Goal: Communication & Community: Answer question/provide support

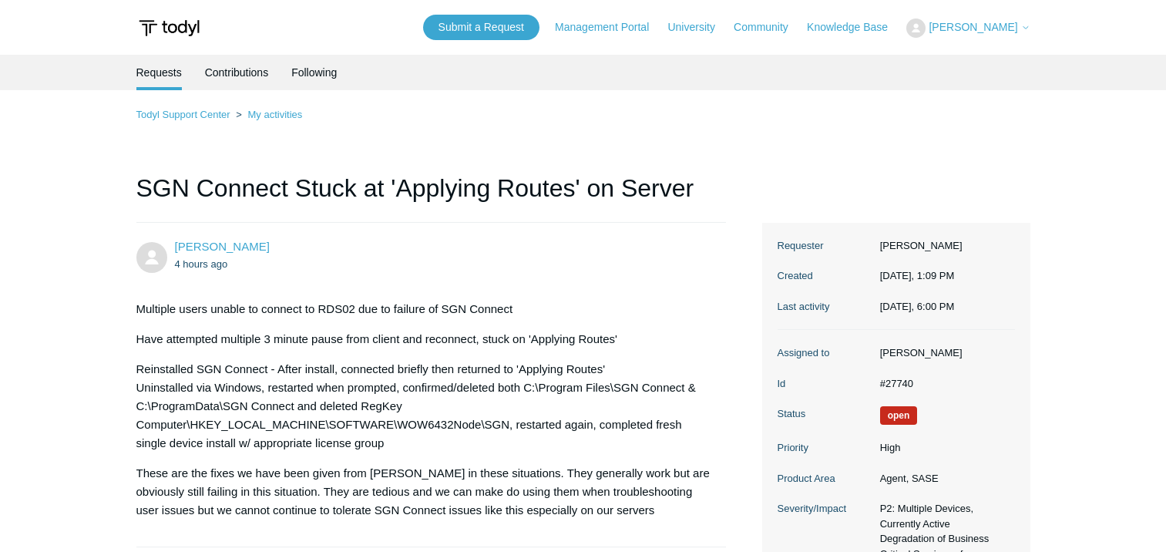
scroll to position [2105, 0]
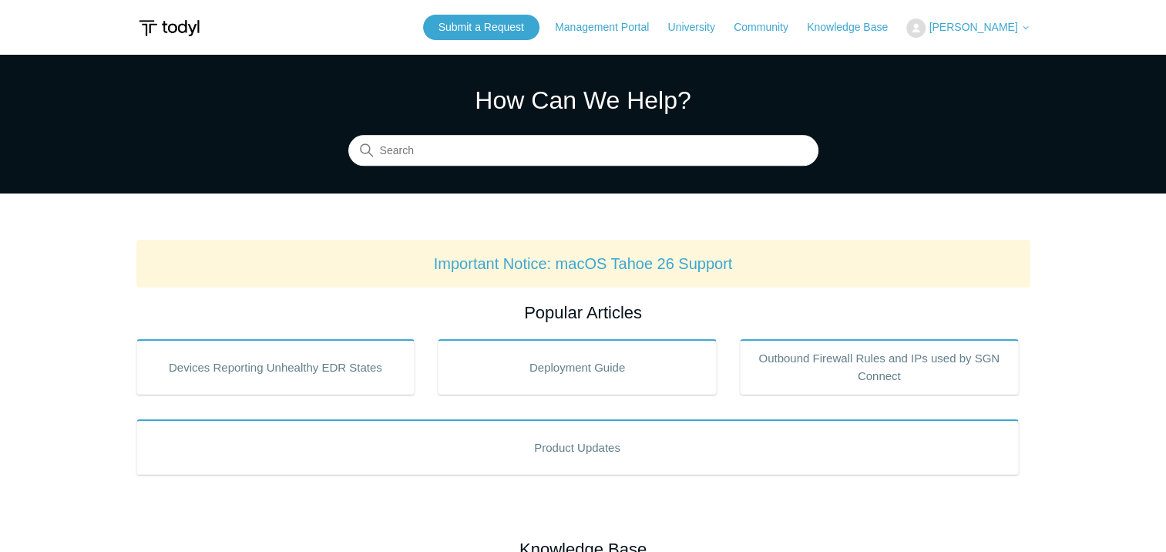
click at [952, 37] on button "[PERSON_NAME]" at bounding box center [967, 27] width 123 height 19
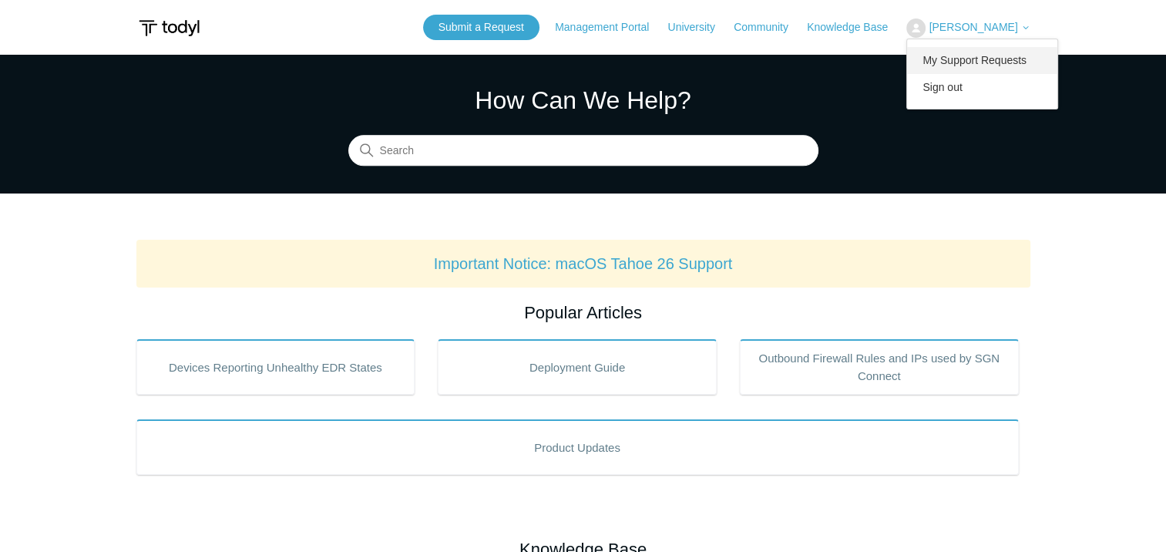
click at [1009, 62] on link "My Support Requests" at bounding box center [982, 60] width 150 height 27
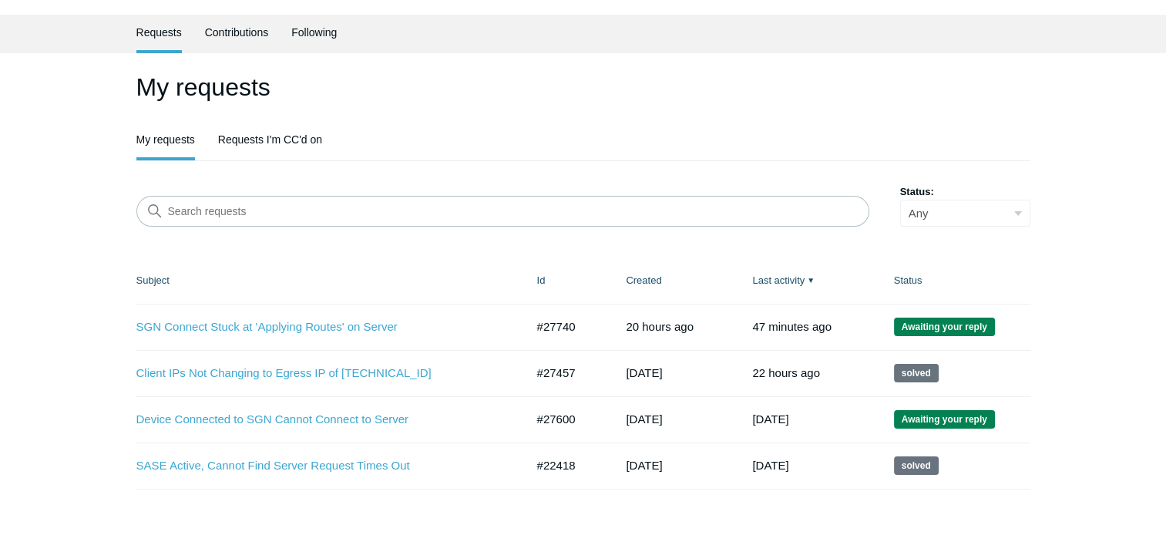
scroll to position [77, 0]
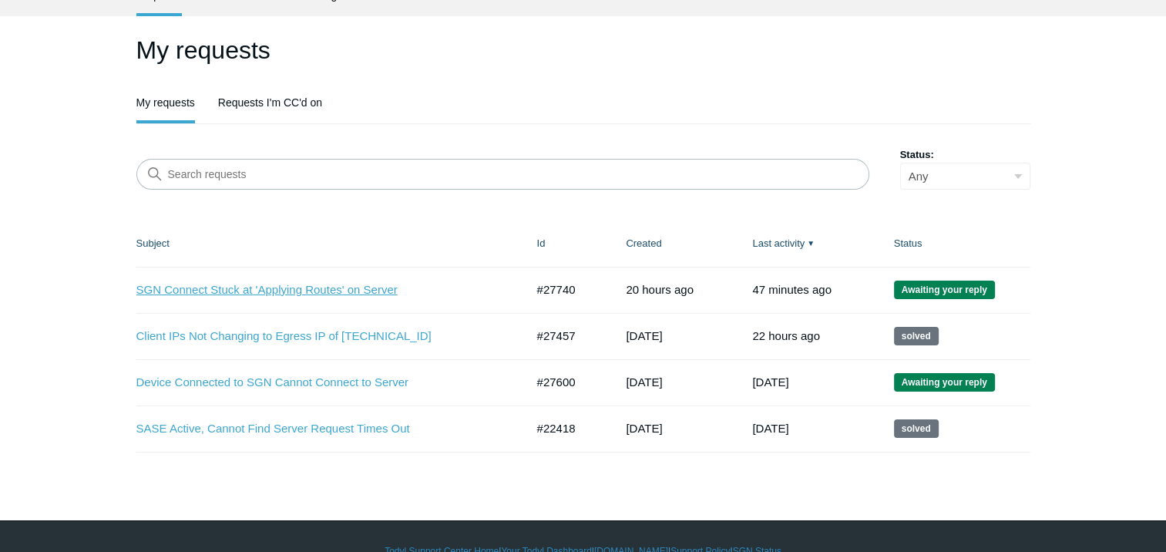
click at [268, 291] on link "SGN Connect Stuck at 'Applying Routes' on Server" at bounding box center [319, 290] width 366 height 18
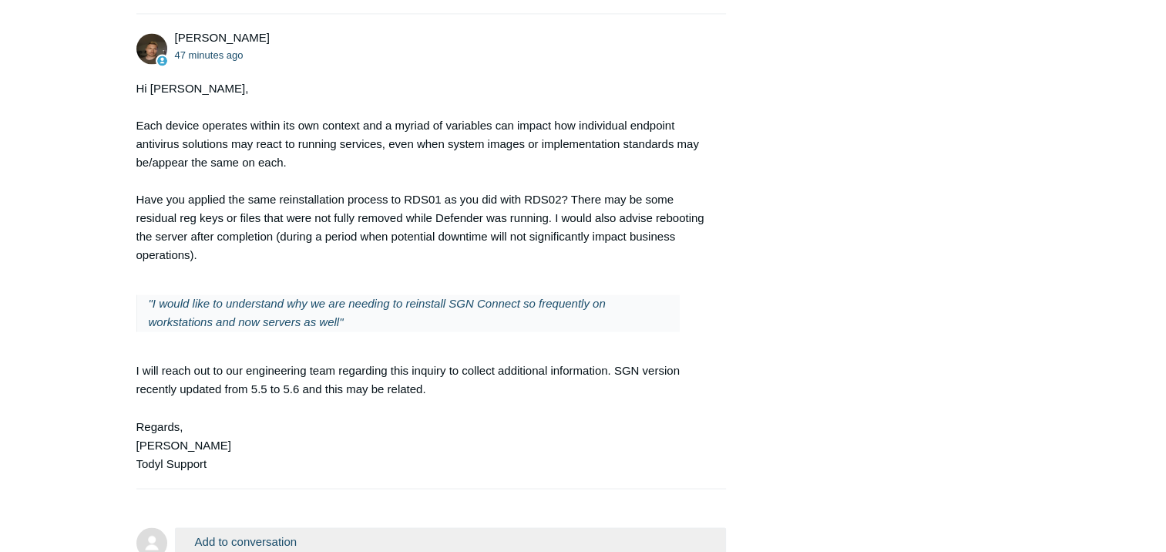
scroll to position [2543, 0]
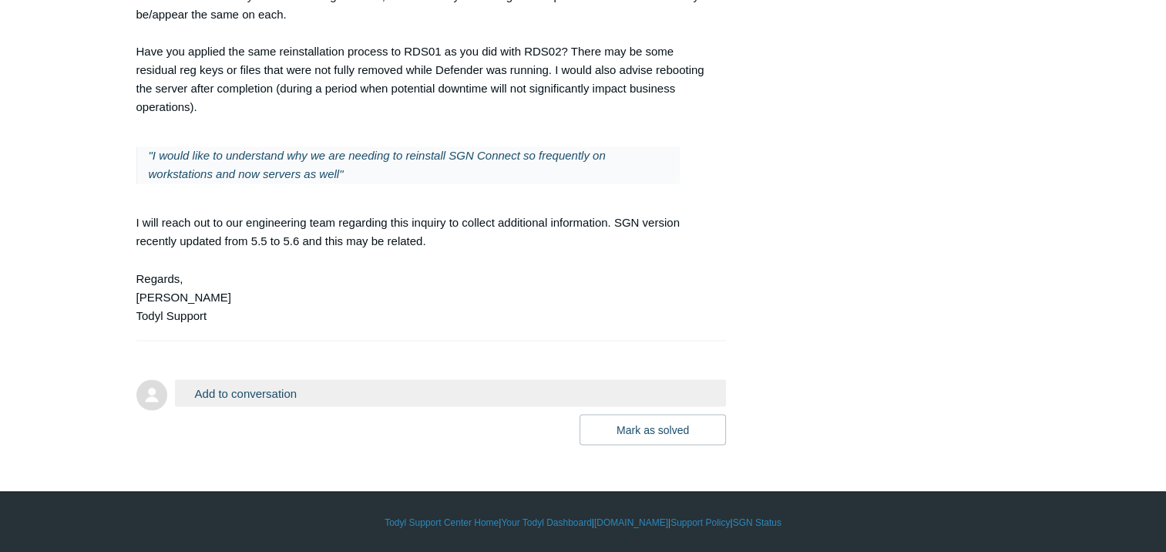
scroll to position [2734, 0]
click at [372, 394] on button "Add to conversation" at bounding box center [451, 392] width 552 height 27
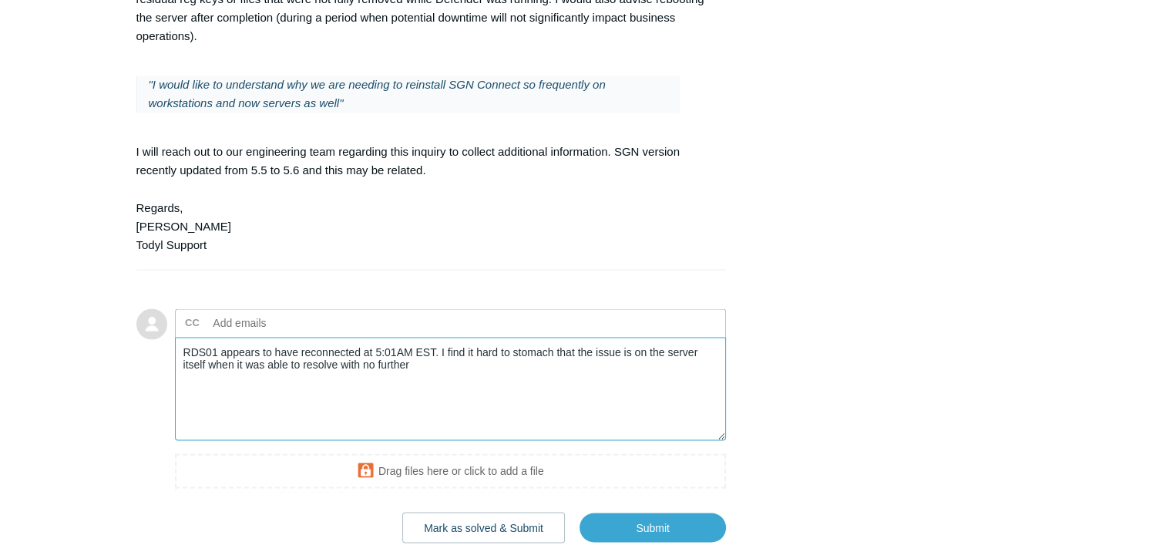
click at [341, 431] on textarea "RDS01 appears to have reconnected at 5:01AM EST. I find it hard to stomach that…" at bounding box center [451, 389] width 552 height 104
click at [422, 430] on textarea "RDS01 appears to have reconnected at 5:01AM EST. I find it hard to stomach that…" at bounding box center [451, 389] width 552 height 104
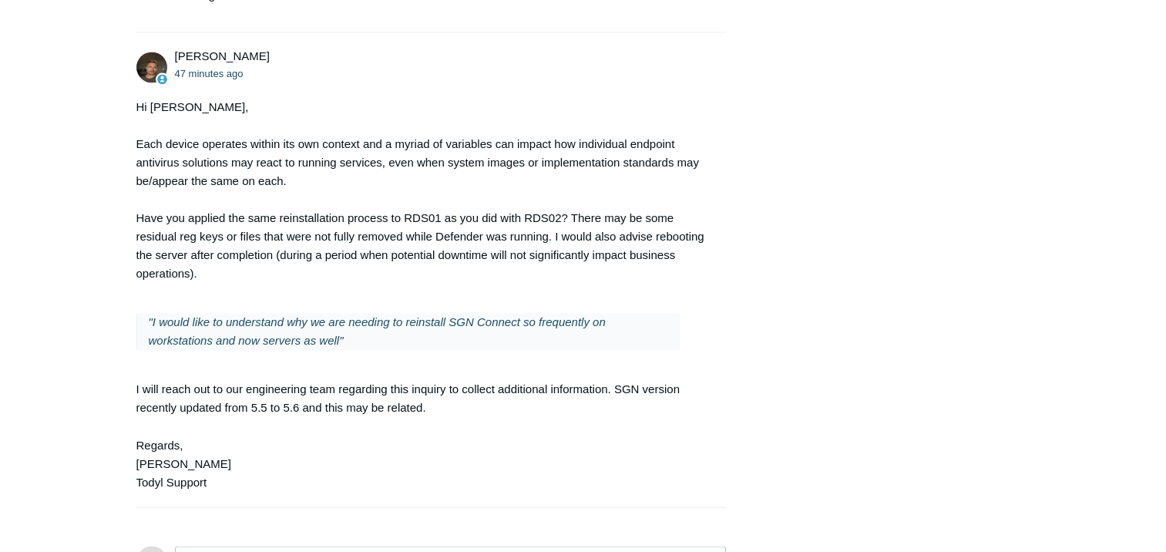
scroll to position [2903, 0]
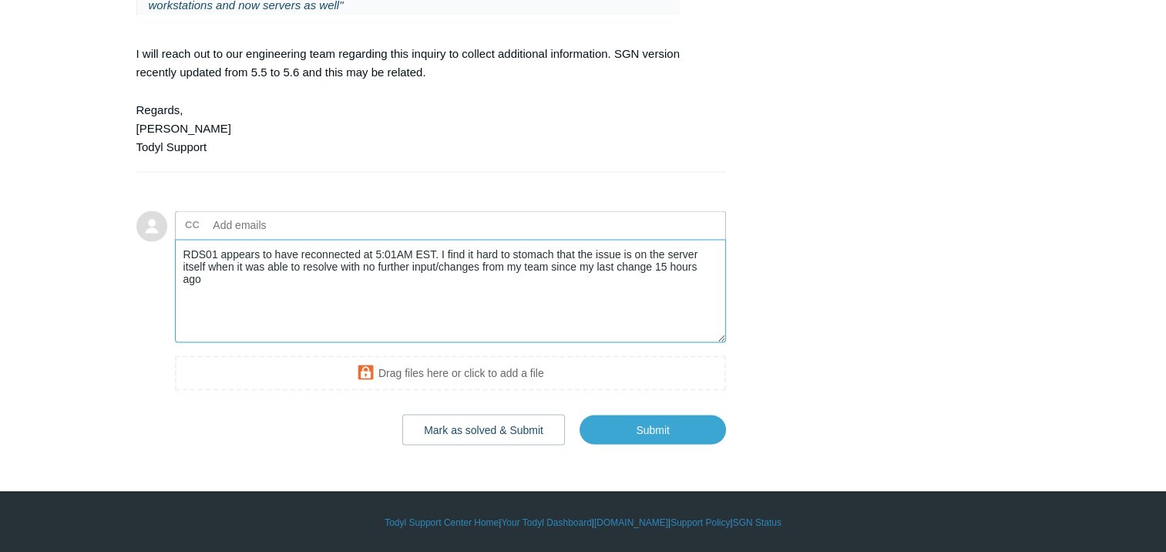
click at [274, 268] on textarea "RDS01 appears to have reconnected at 5:01AM EST. I find it hard to stomach that…" at bounding box center [451, 291] width 552 height 104
click at [336, 273] on textarea "RDS01 appears to have reconnected at 5:01AM EST. I find it hard to stomach that…" at bounding box center [451, 291] width 552 height 104
drag, startPoint x: 208, startPoint y: 263, endPoint x: 338, endPoint y: 268, distance: 130.3
click at [338, 268] on textarea "RDS01 appears to have reconnected at 5:01AM EST. I find it hard to stomach that…" at bounding box center [451, 291] width 552 height 104
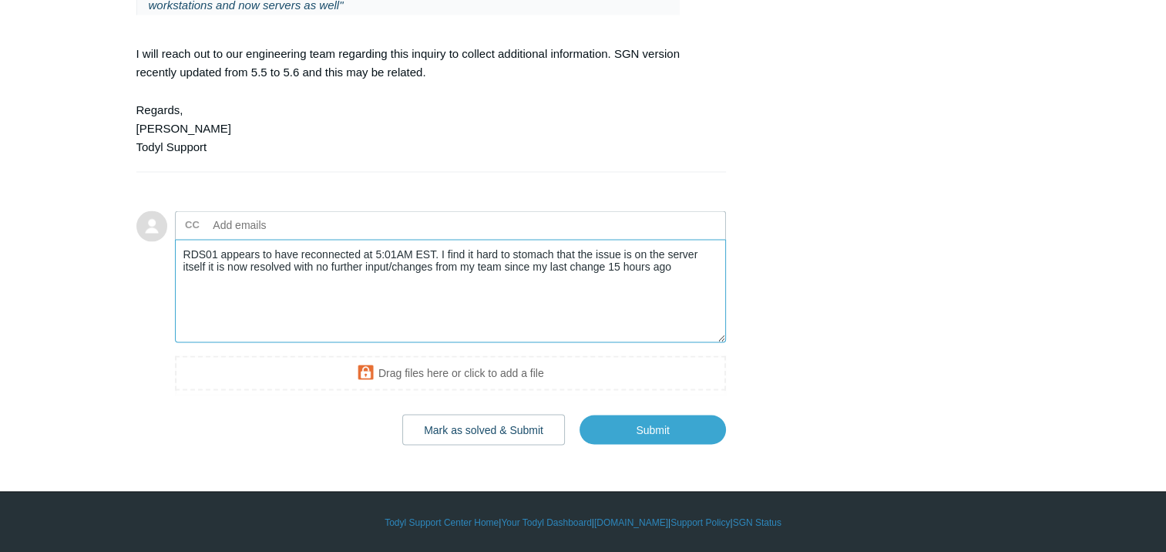
click at [603, 270] on textarea "RDS01 appears to have reconnected at 5:01AM EST. I find it hard to stomach that…" at bounding box center [451, 291] width 552 height 104
click at [207, 270] on textarea "RDS01 appears to have reconnected at 5:01AM EST. I find it hard to stomach that…" at bounding box center [451, 291] width 552 height 104
click at [304, 284] on textarea "RDS01 appears to have reconnected at 5:01AM EST. I find it hard to stomach that…" at bounding box center [451, 291] width 552 height 104
click at [460, 270] on textarea "RDS01 appears to have reconnected at 5:01AM EST. I find it hard to stomach that…" at bounding box center [451, 291] width 552 height 104
click at [380, 283] on textarea "RDS01 appears to have reconnected at 5:01AM EST. I find it hard to stomach that…" at bounding box center [451, 291] width 552 height 104
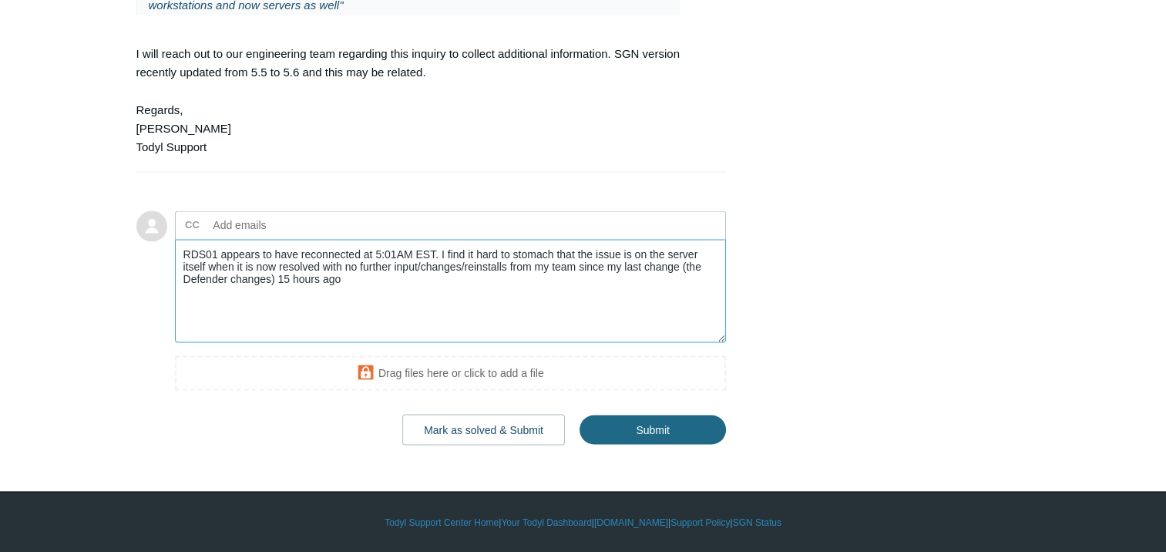
type textarea "RDS01 appears to have reconnected at 5:01AM EST. I find it hard to stomach that…"
click at [663, 429] on input "Submit" at bounding box center [652, 429] width 146 height 31
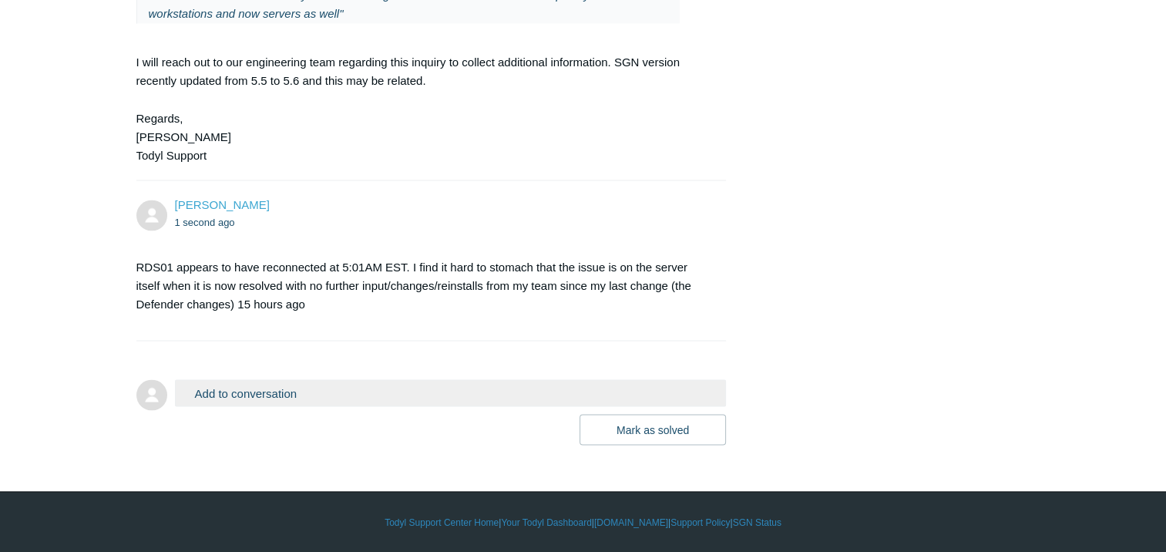
scroll to position [2817, 0]
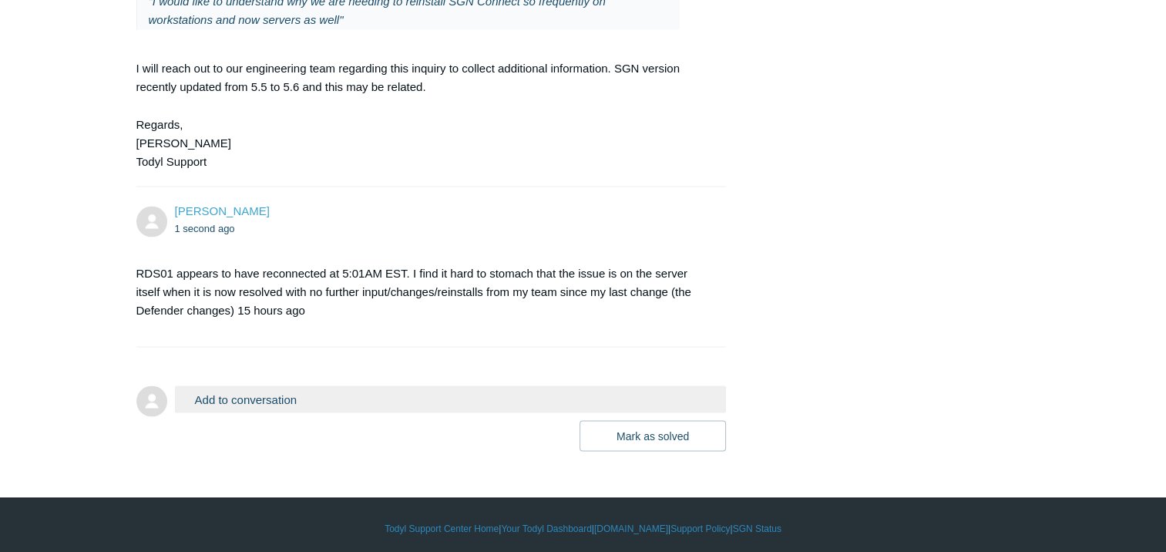
click at [308, 412] on button "Add to conversation" at bounding box center [451, 398] width 552 height 27
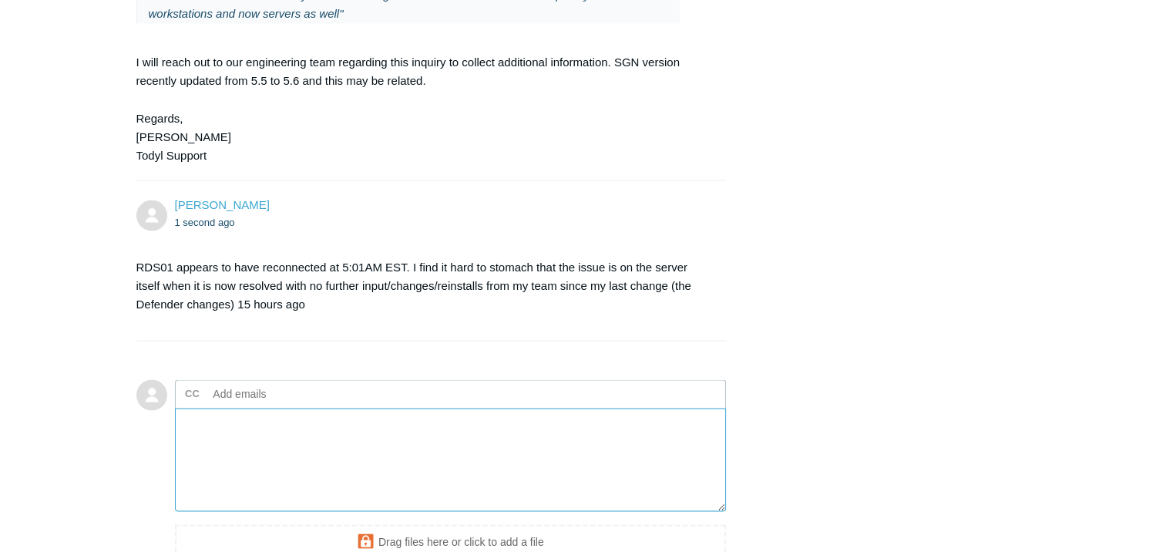
scroll to position [3063, 0]
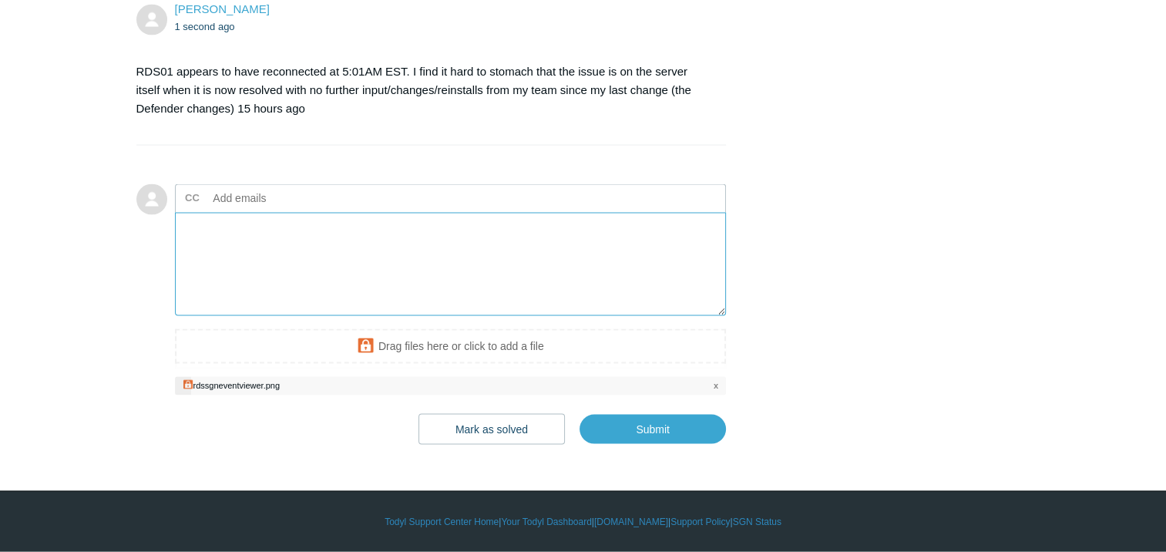
click at [275, 272] on textarea "Add your reply" at bounding box center [451, 265] width 552 height 104
type textarea "I"
type textarea "I did not see anything"
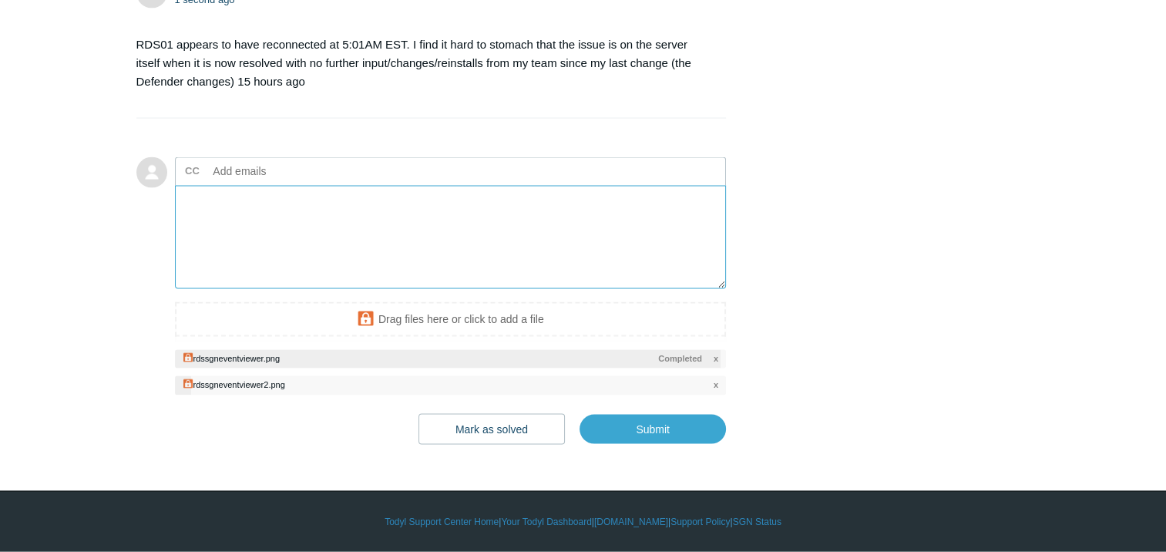
click at [284, 290] on textarea "Add your reply" at bounding box center [451, 238] width 552 height 104
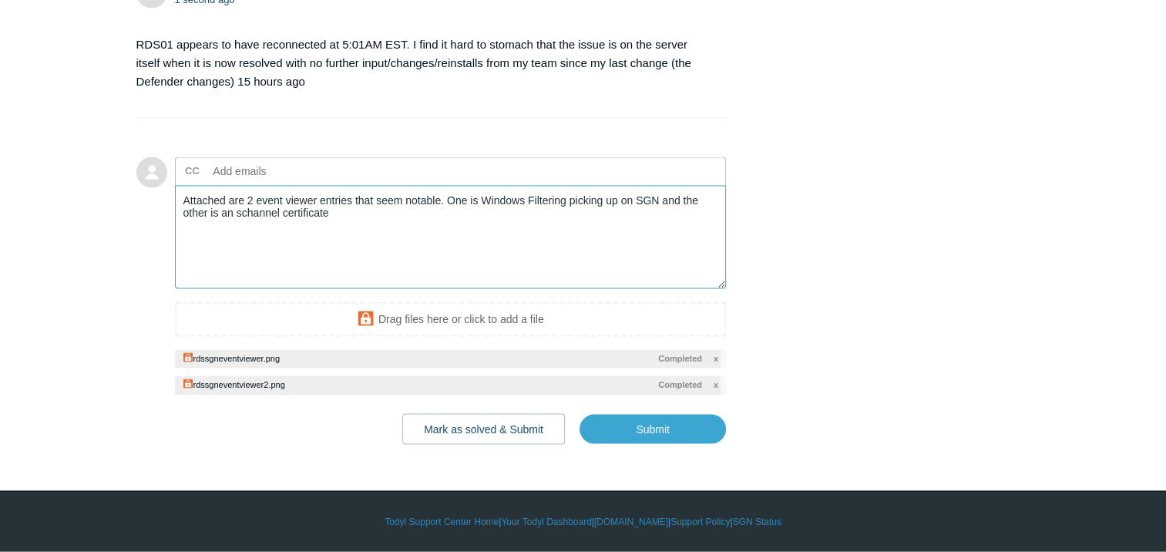
click at [340, 262] on textarea "Attached are 2 event viewer entries that seem notable. One is Windows Filtering…" at bounding box center [451, 238] width 552 height 104
drag, startPoint x: 364, startPoint y: 263, endPoint x: 441, endPoint y: 253, distance: 77.8
click at [441, 253] on textarea "Attached are 2 event viewer entries that seem notable. One is Windows Filtering…" at bounding box center [451, 238] width 552 height 104
click at [468, 247] on textarea "Attached are 2 event viewer entries that seem notable" at bounding box center [451, 238] width 552 height 104
click at [506, 247] on textarea "Attached are 2 event viewer entries that seem notable" at bounding box center [451, 238] width 552 height 104
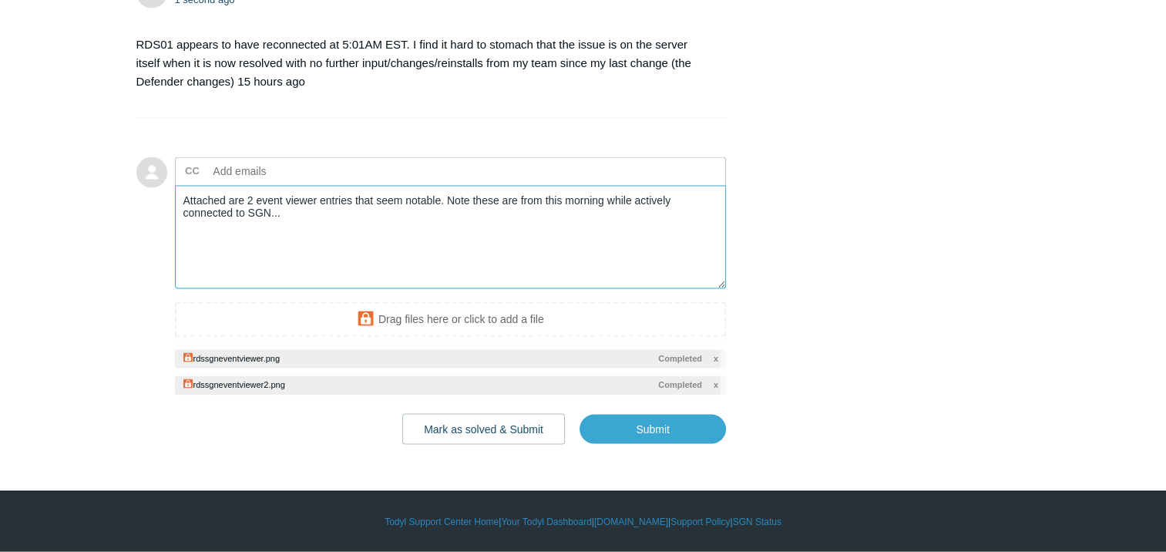
click at [290, 263] on textarea "Attached are 2 event viewer entries that seem notable. Note these are from this…" at bounding box center [451, 238] width 552 height 104
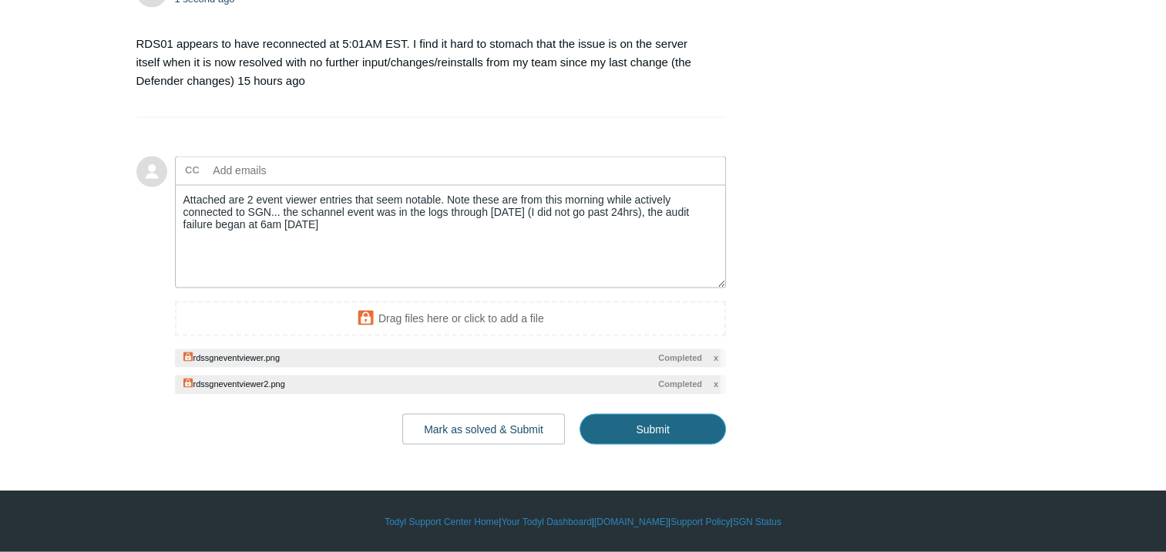
click at [678, 445] on input "Submit" at bounding box center [652, 429] width 146 height 31
type textarea "Attached are 2 event viewer entries that seem notable. Note these are from this…"
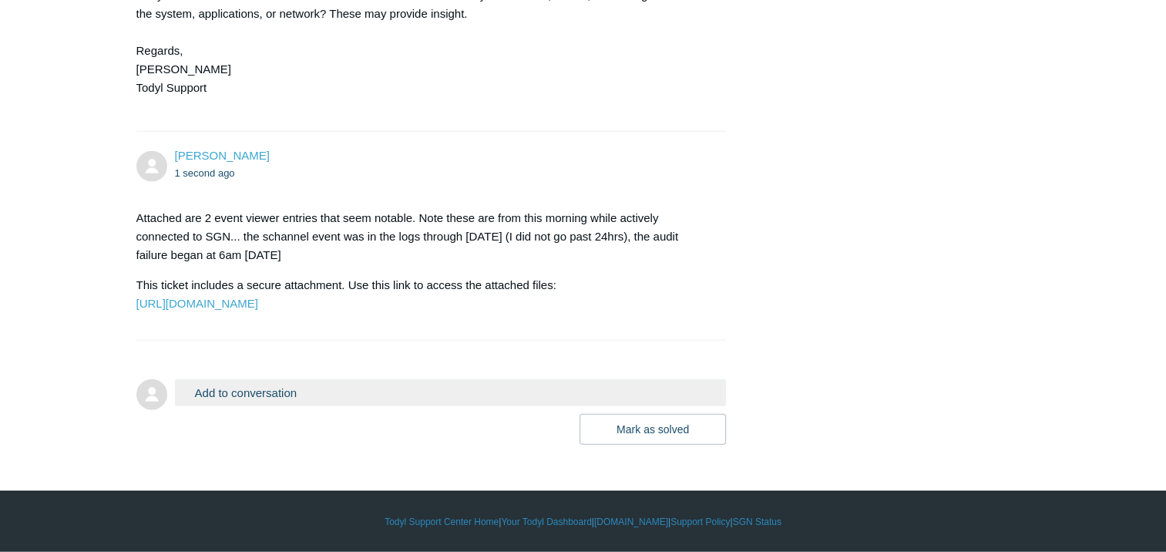
scroll to position [3480, 0]
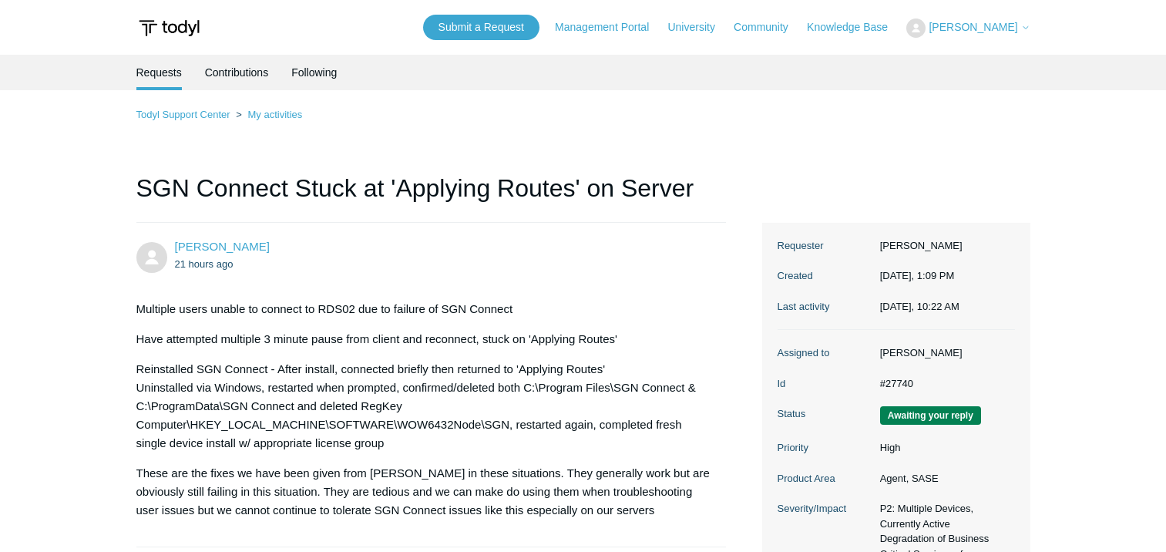
scroll to position [3311, 0]
